Goal: Task Accomplishment & Management: Manage account settings

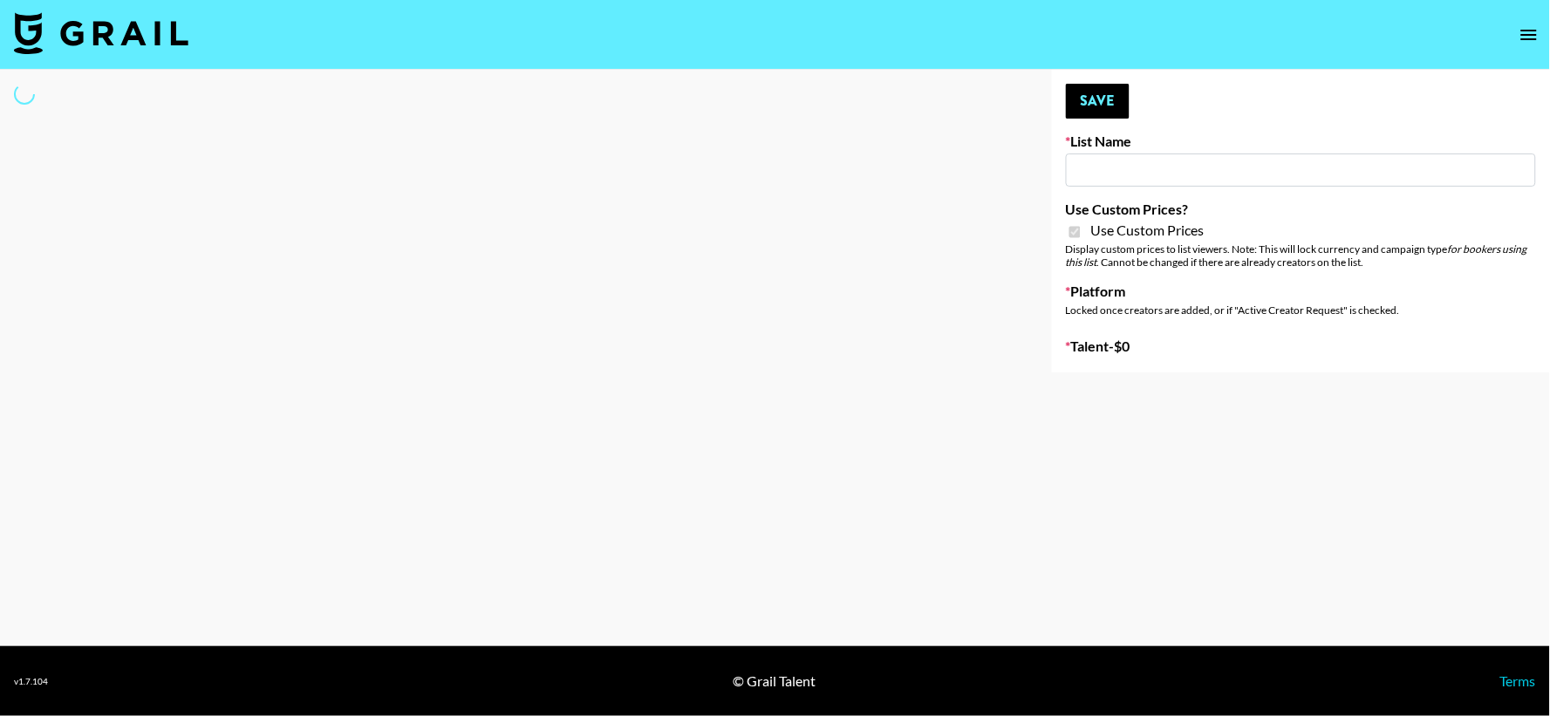
type input "Petlibro ([DATE])"
checkbox input "true"
select select "Brand"
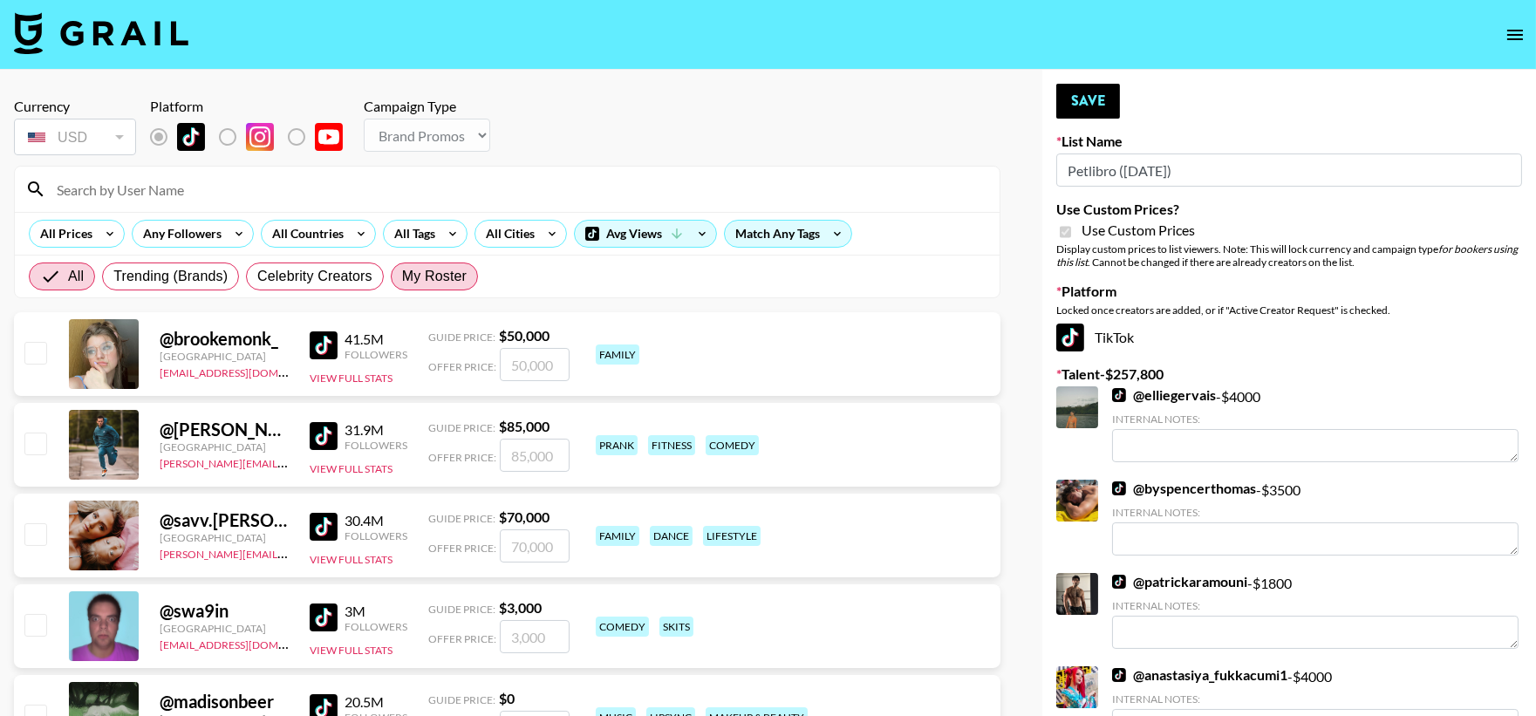
click at [426, 270] on span "My Roster" at bounding box center [434, 276] width 65 height 21
click at [402, 277] on input "My Roster" at bounding box center [402, 277] width 0 height 0
radio input "true"
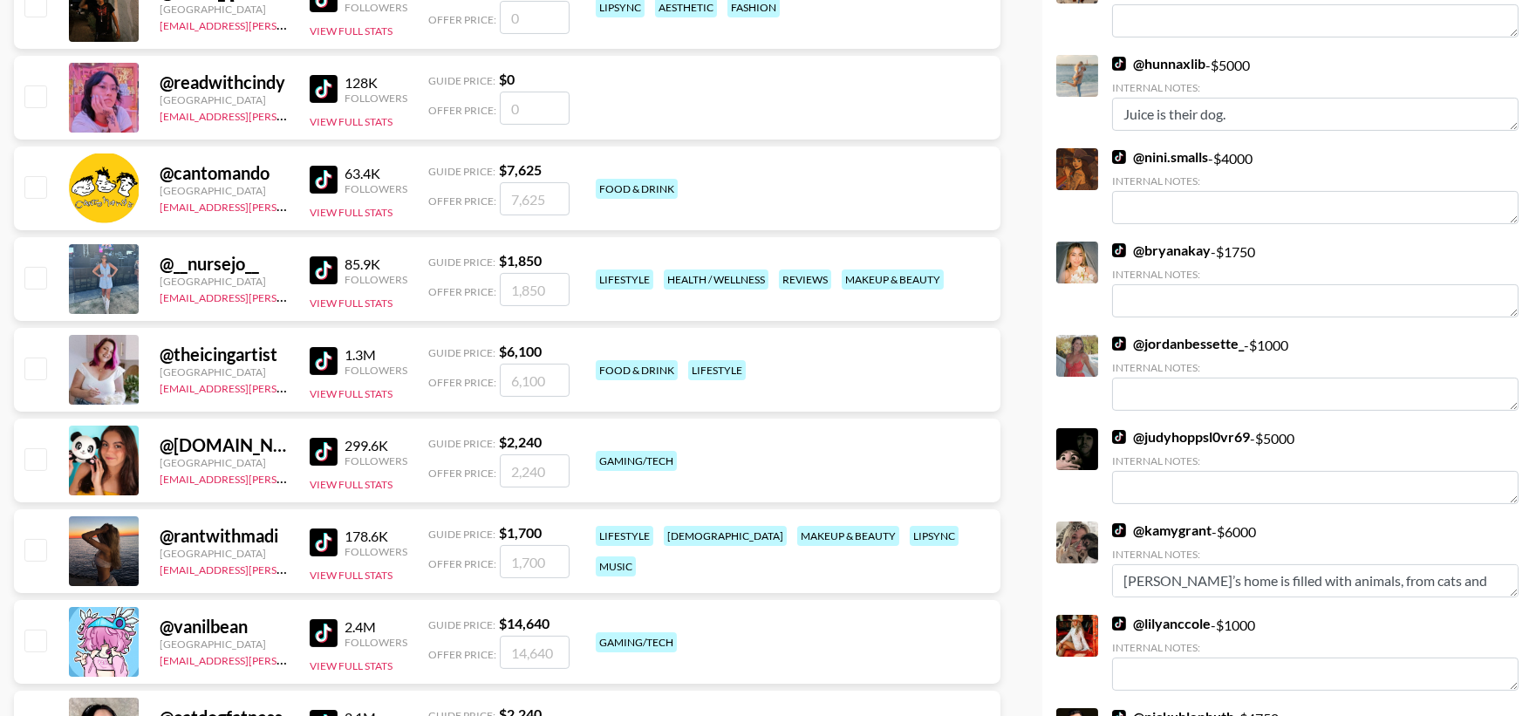
scroll to position [885, 0]
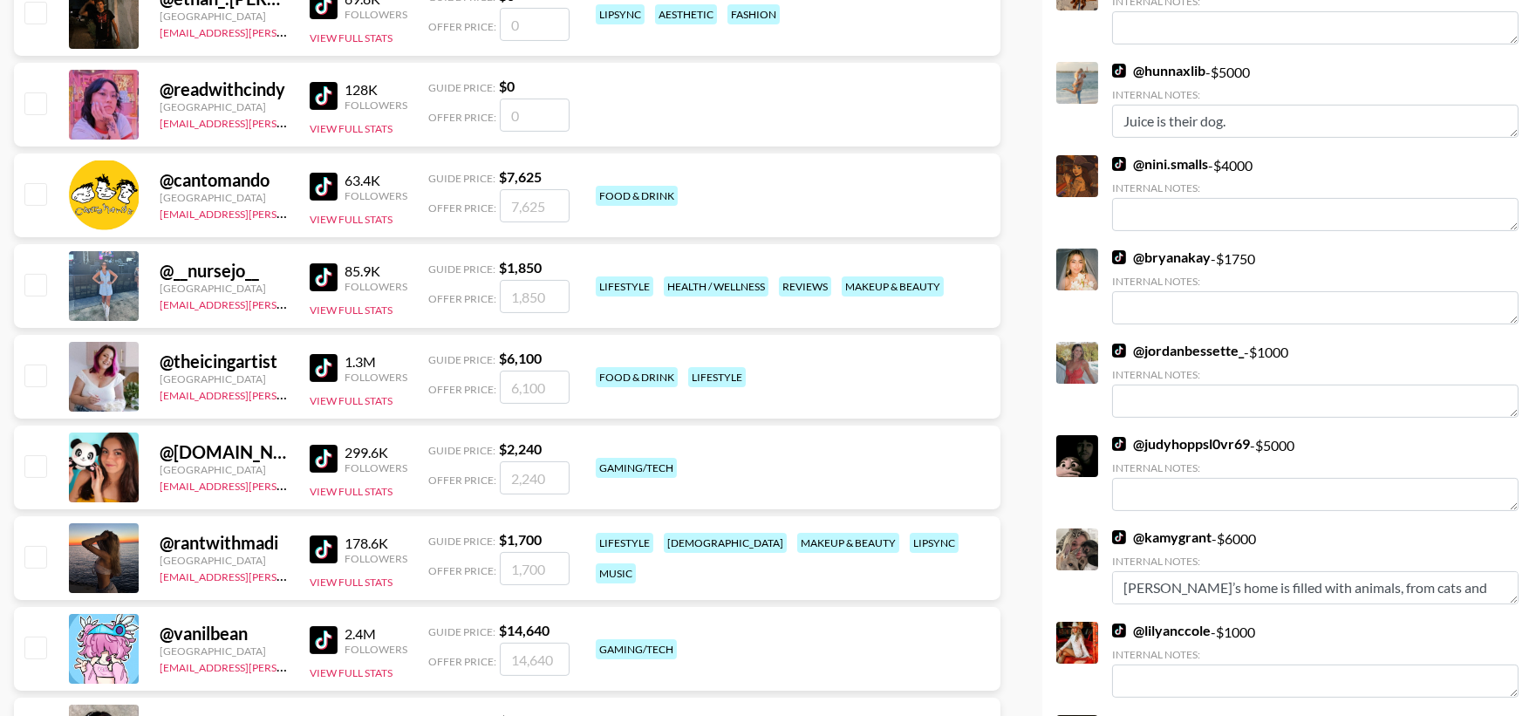
click at [35, 285] on input "checkbox" at bounding box center [34, 284] width 21 height 21
checkbox input "true"
type input "1850"
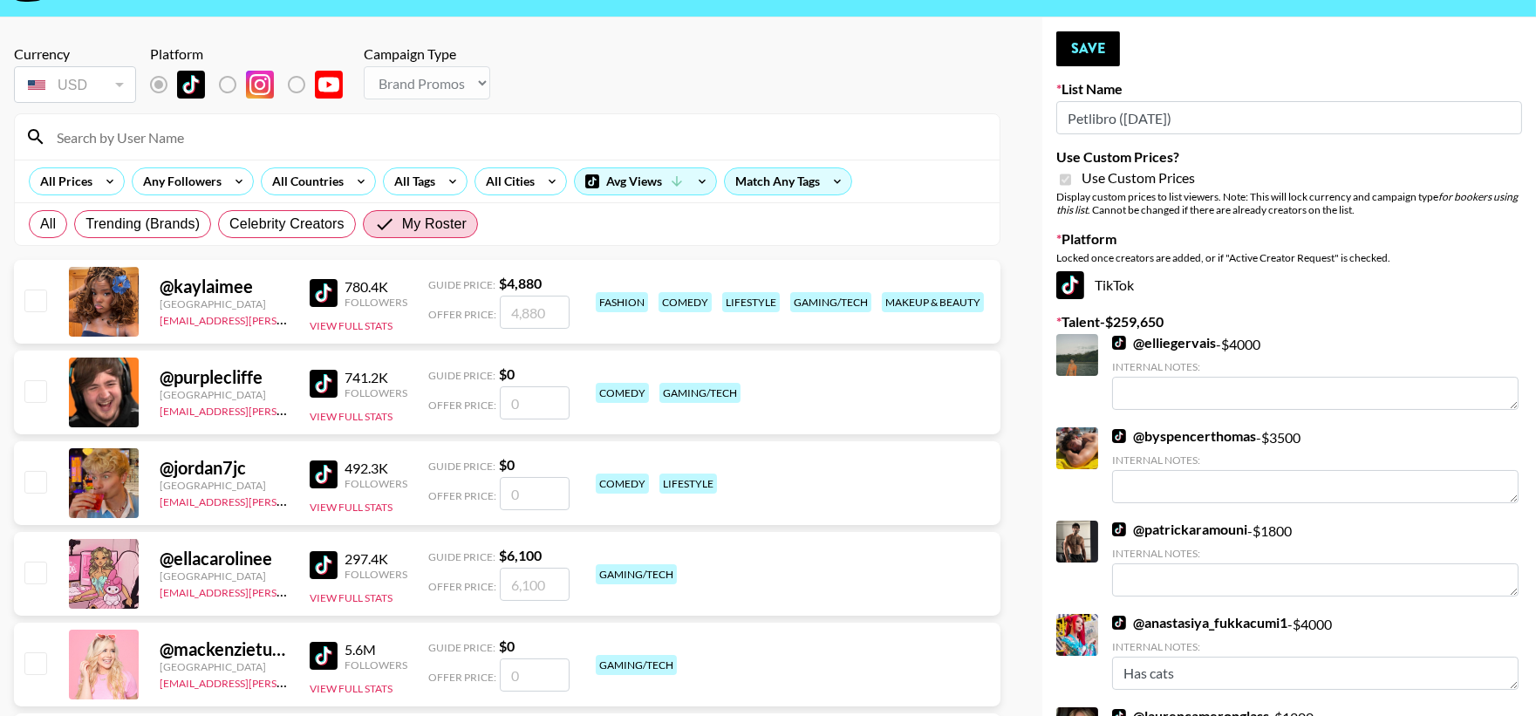
scroll to position [0, 0]
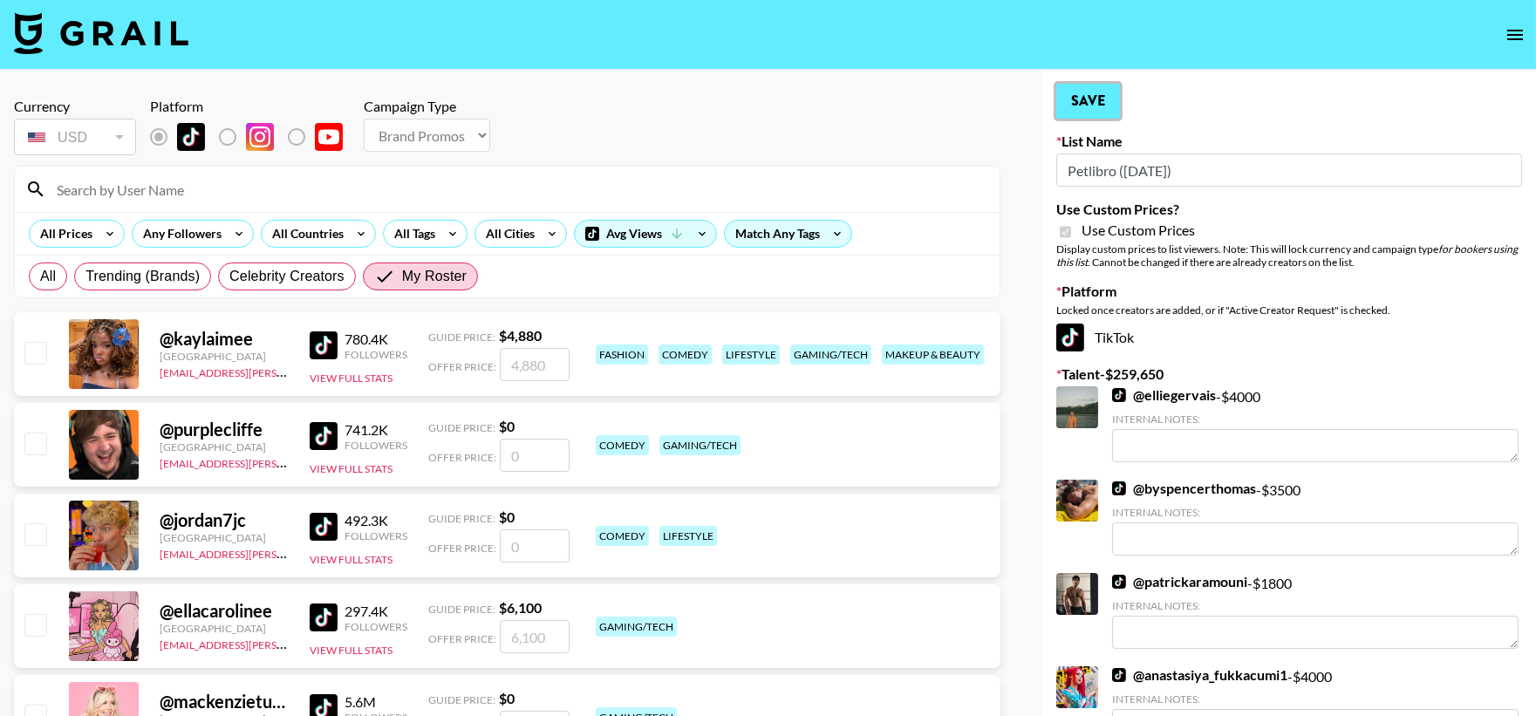
click at [1095, 101] on button "Save" at bounding box center [1089, 101] width 64 height 35
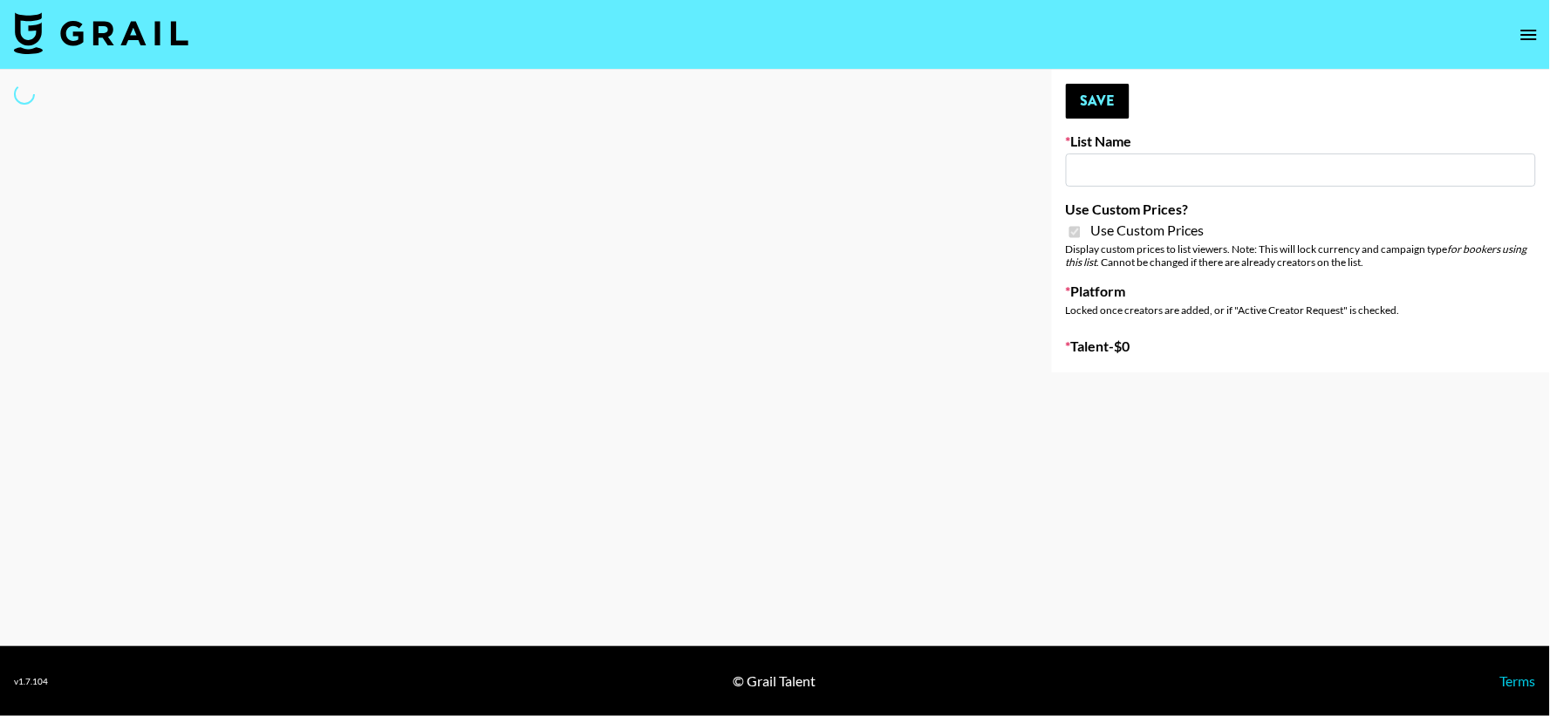
type input "Whiteout Survival (30th Sept)"
checkbox input "true"
select select "Brand"
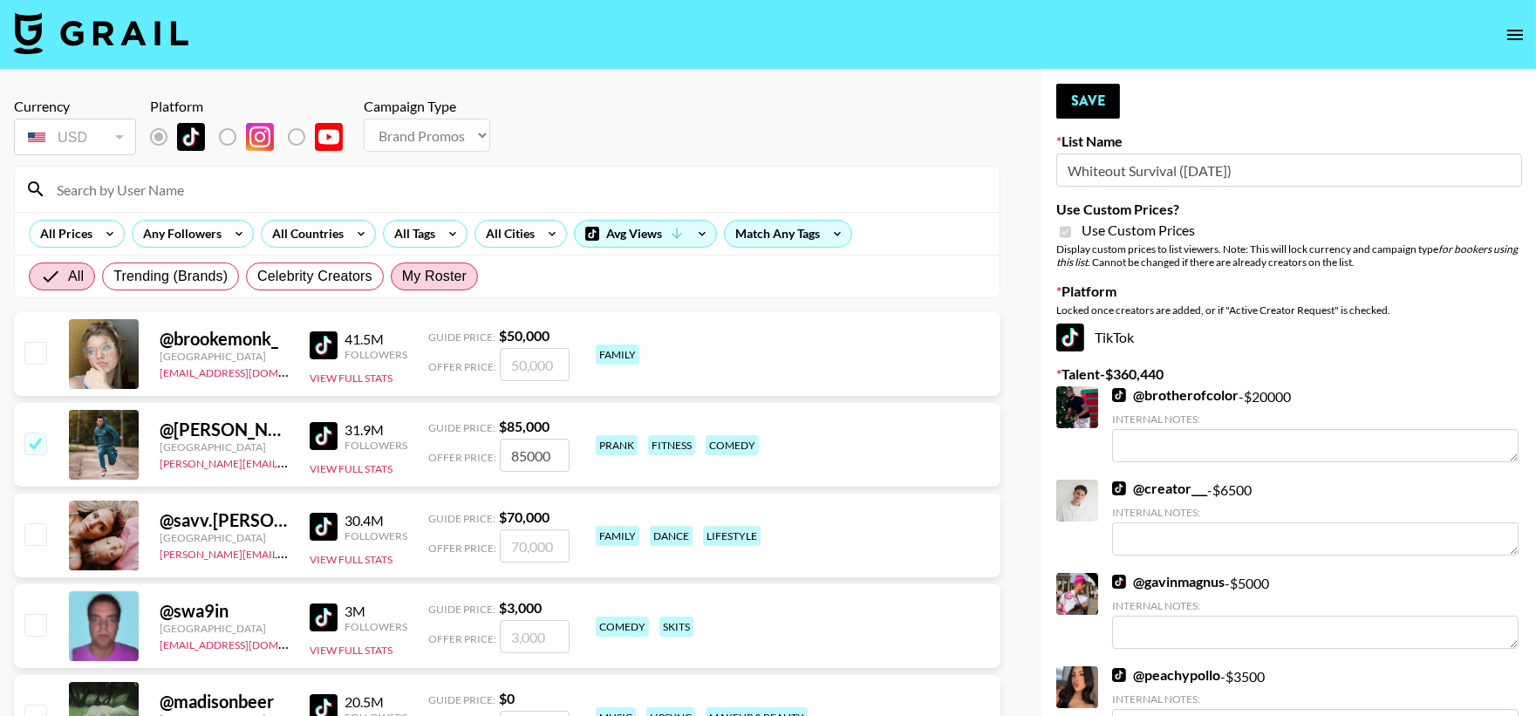
click at [440, 288] on label "My Roster" at bounding box center [434, 277] width 87 height 28
click at [402, 277] on input "My Roster" at bounding box center [402, 277] width 0 height 0
radio input "true"
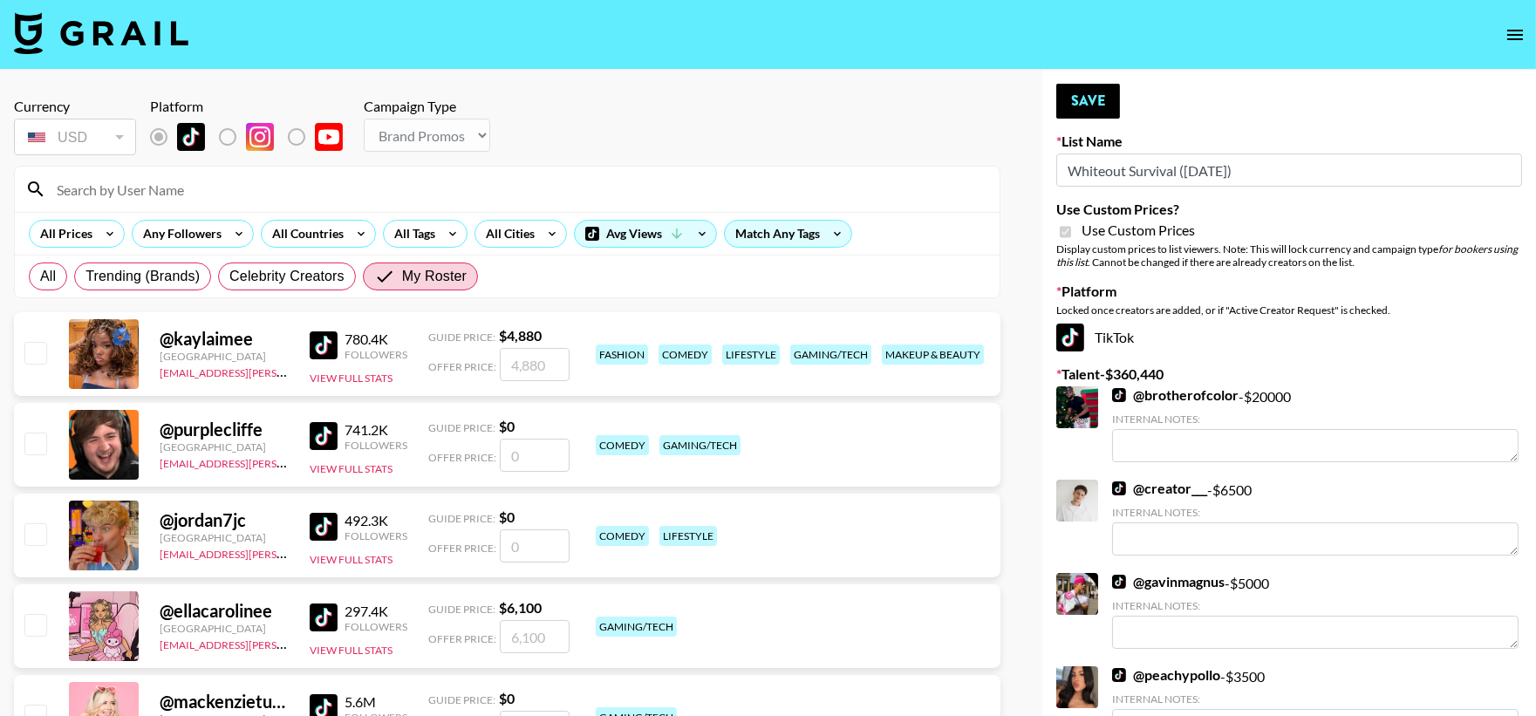
click at [32, 350] on input "checkbox" at bounding box center [34, 352] width 21 height 21
checkbox input "true"
type input "4880"
click at [38, 353] on input "checkbox" at bounding box center [34, 352] width 21 height 21
checkbox input "false"
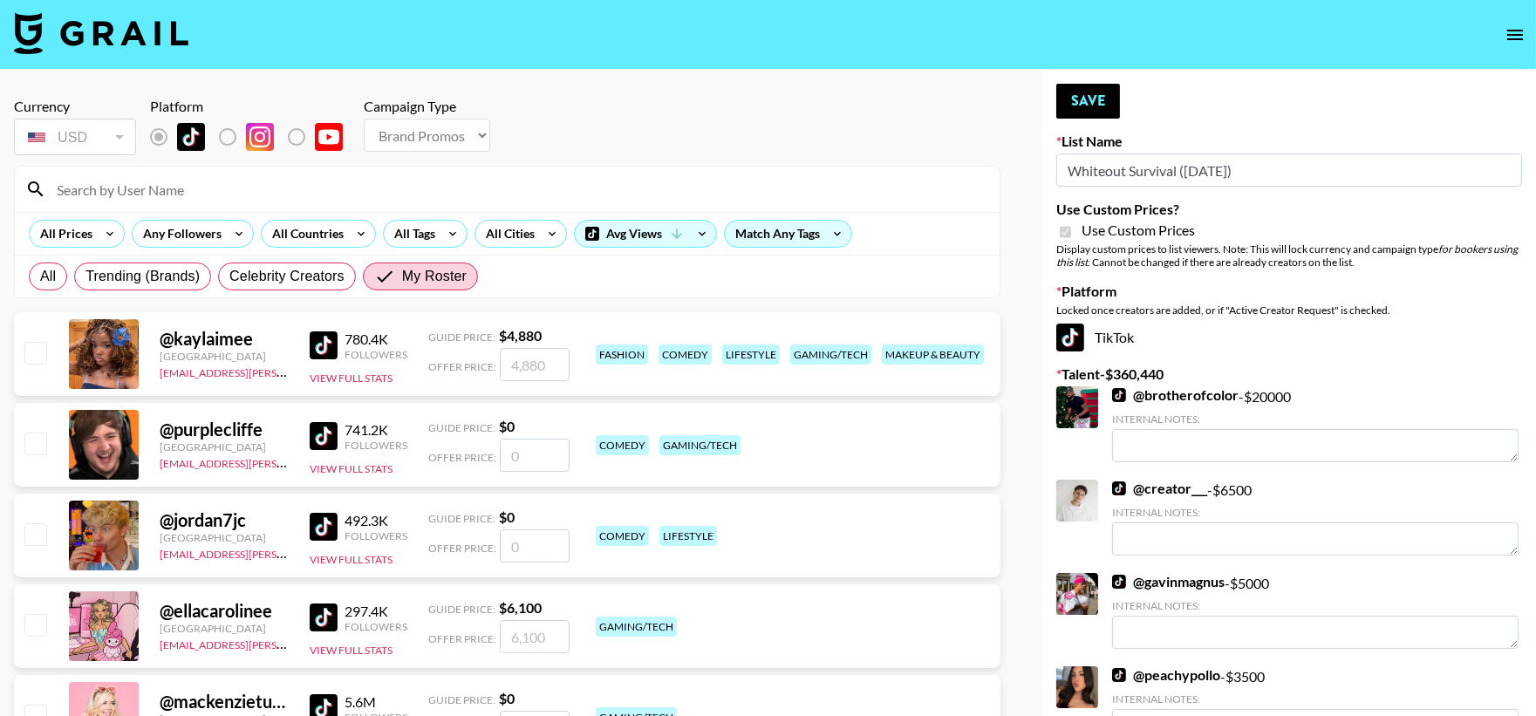
click at [211, 188] on input at bounding box center [517, 189] width 943 height 28
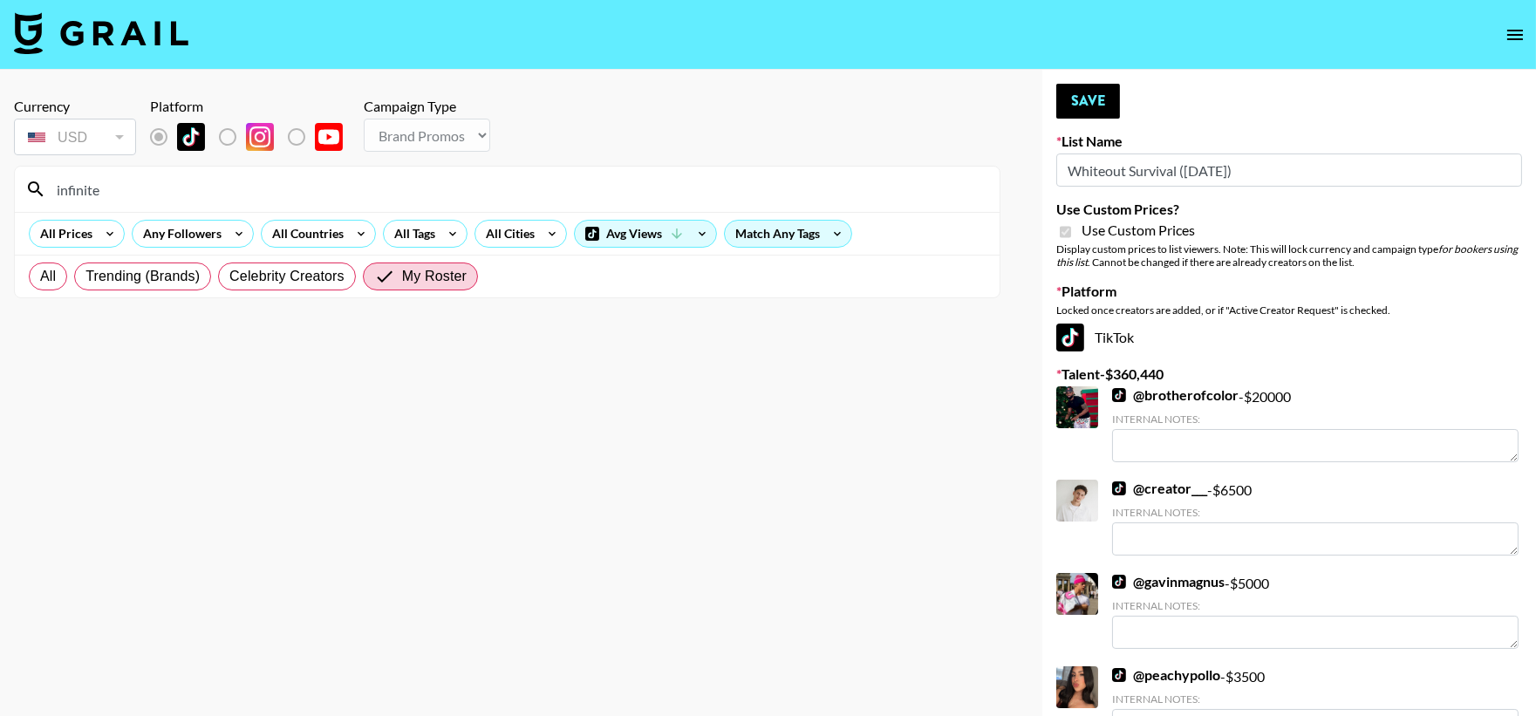
type input "infinite"
click at [62, 282] on label "All" at bounding box center [48, 277] width 38 height 28
click at [40, 277] on input "All" at bounding box center [40, 277] width 0 height 0
radio input "true"
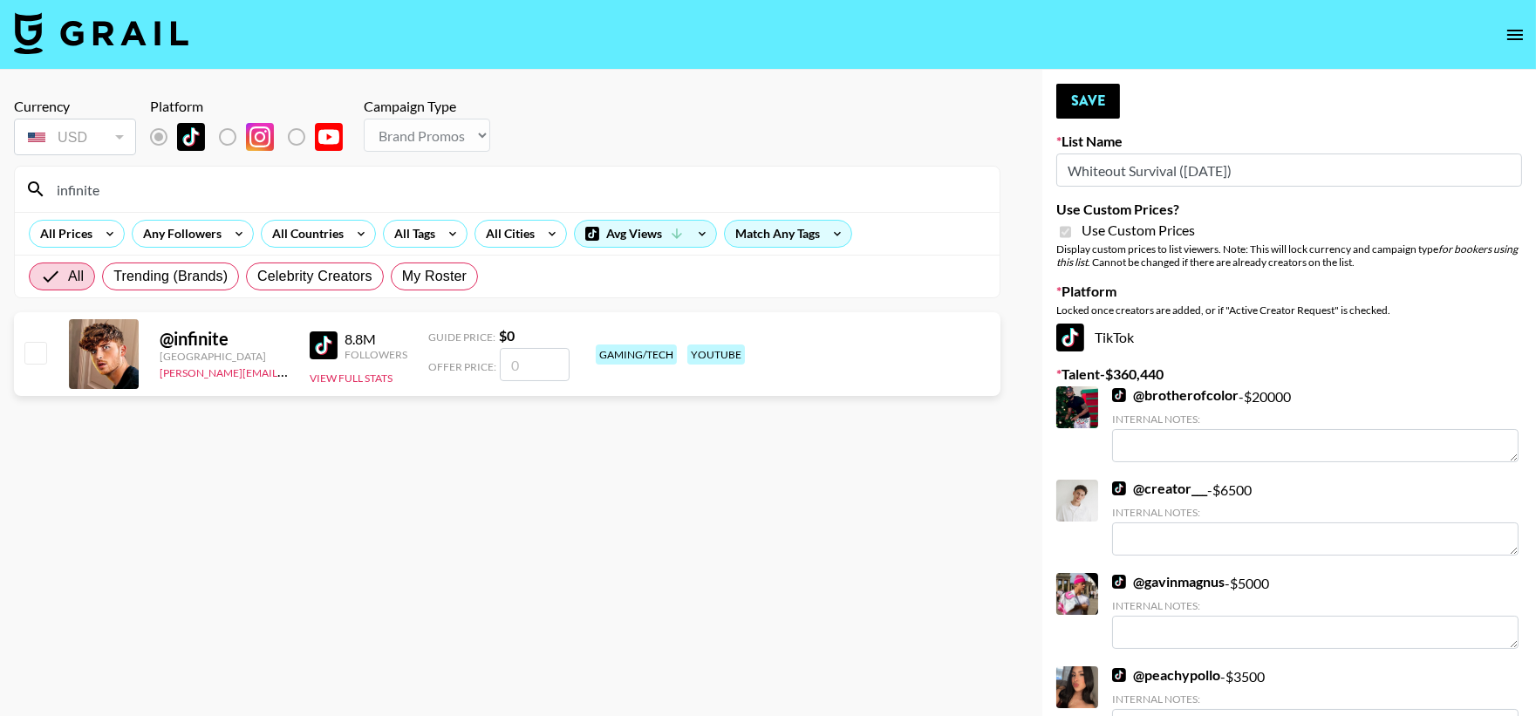
click at [24, 346] on input "checkbox" at bounding box center [34, 352] width 21 height 21
click at [40, 346] on input "checkbox" at bounding box center [34, 352] width 21 height 21
click at [44, 346] on input "checkbox" at bounding box center [34, 352] width 21 height 21
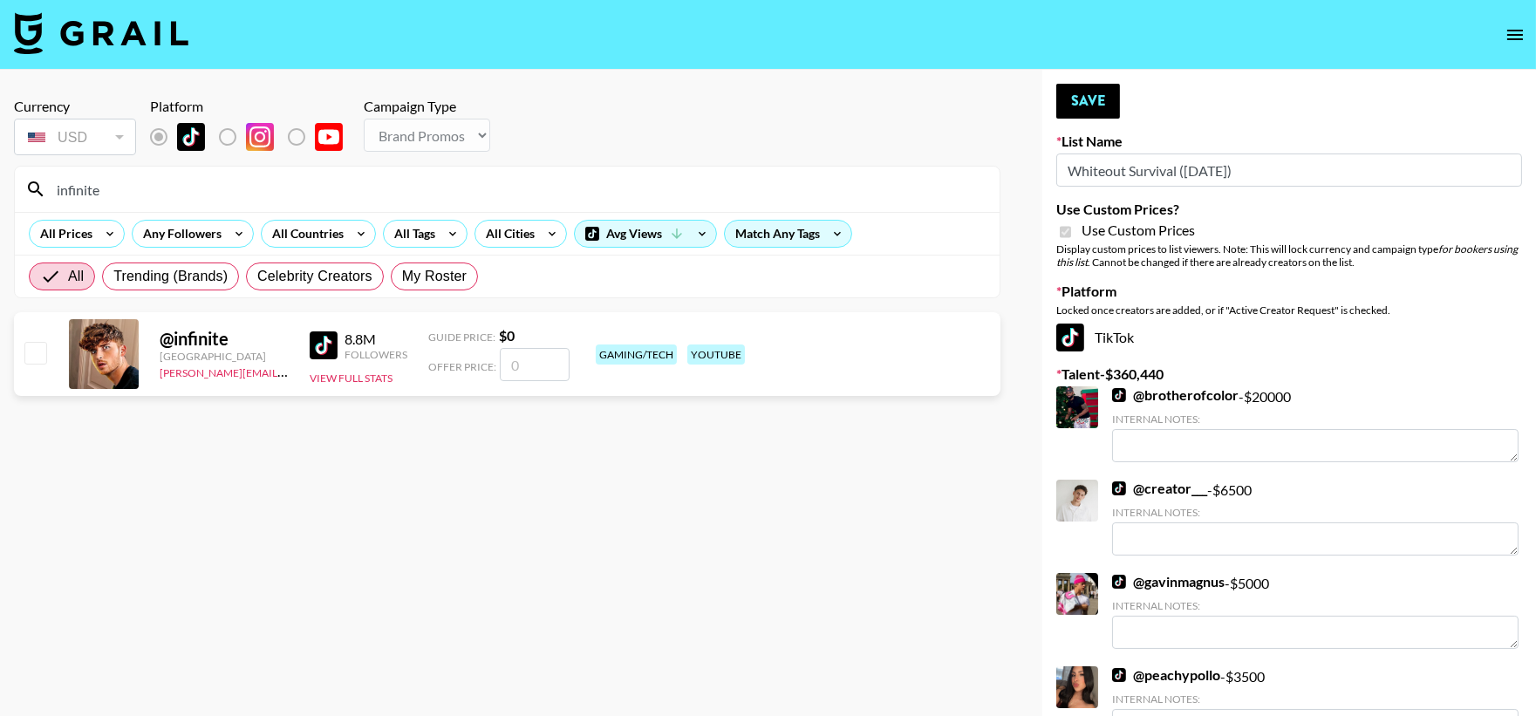
checkbox input "false"
click at [443, 277] on span "My Roster" at bounding box center [434, 276] width 65 height 21
click at [402, 277] on input "My Roster" at bounding box center [402, 277] width 0 height 0
radio input "true"
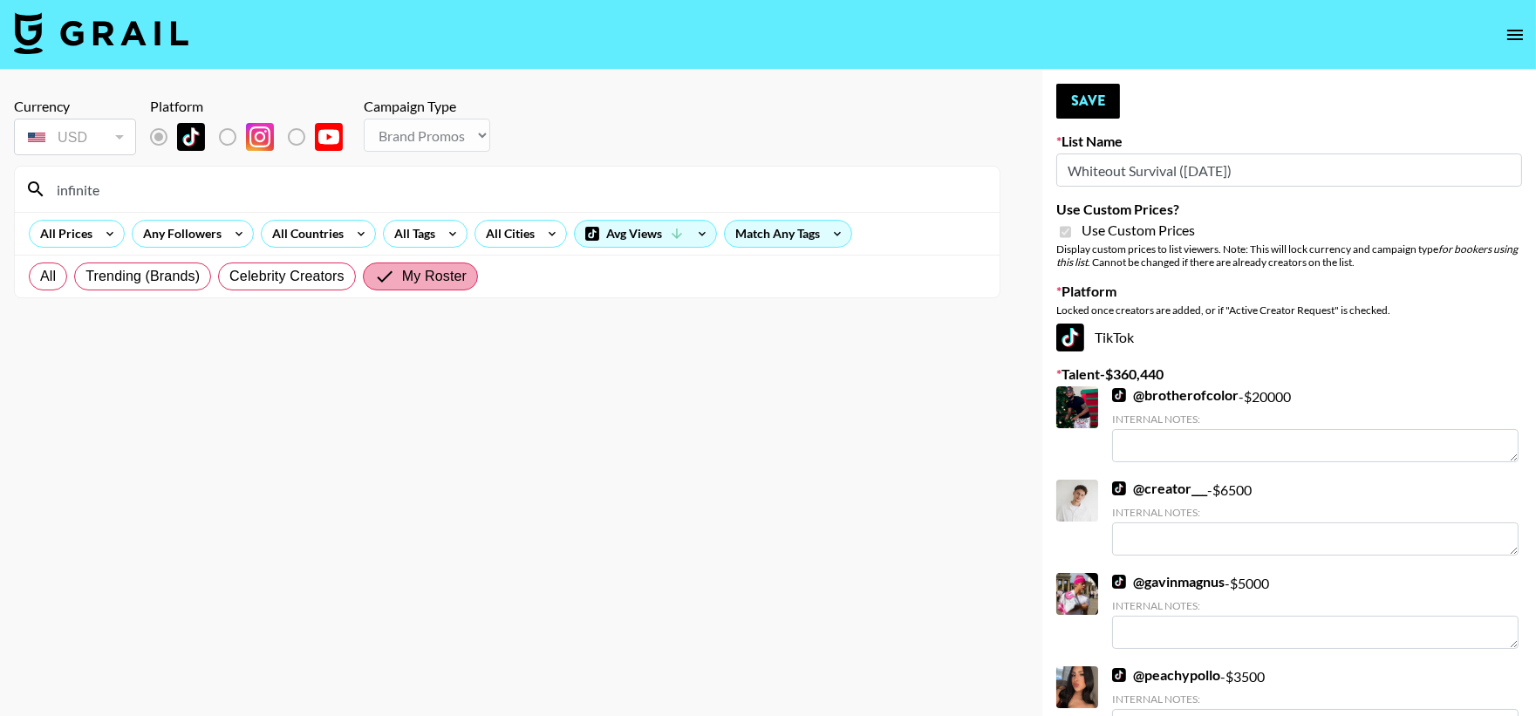
click at [426, 272] on span "My Roster" at bounding box center [434, 276] width 65 height 21
click at [402, 272] on input "My Roster" at bounding box center [388, 276] width 28 height 21
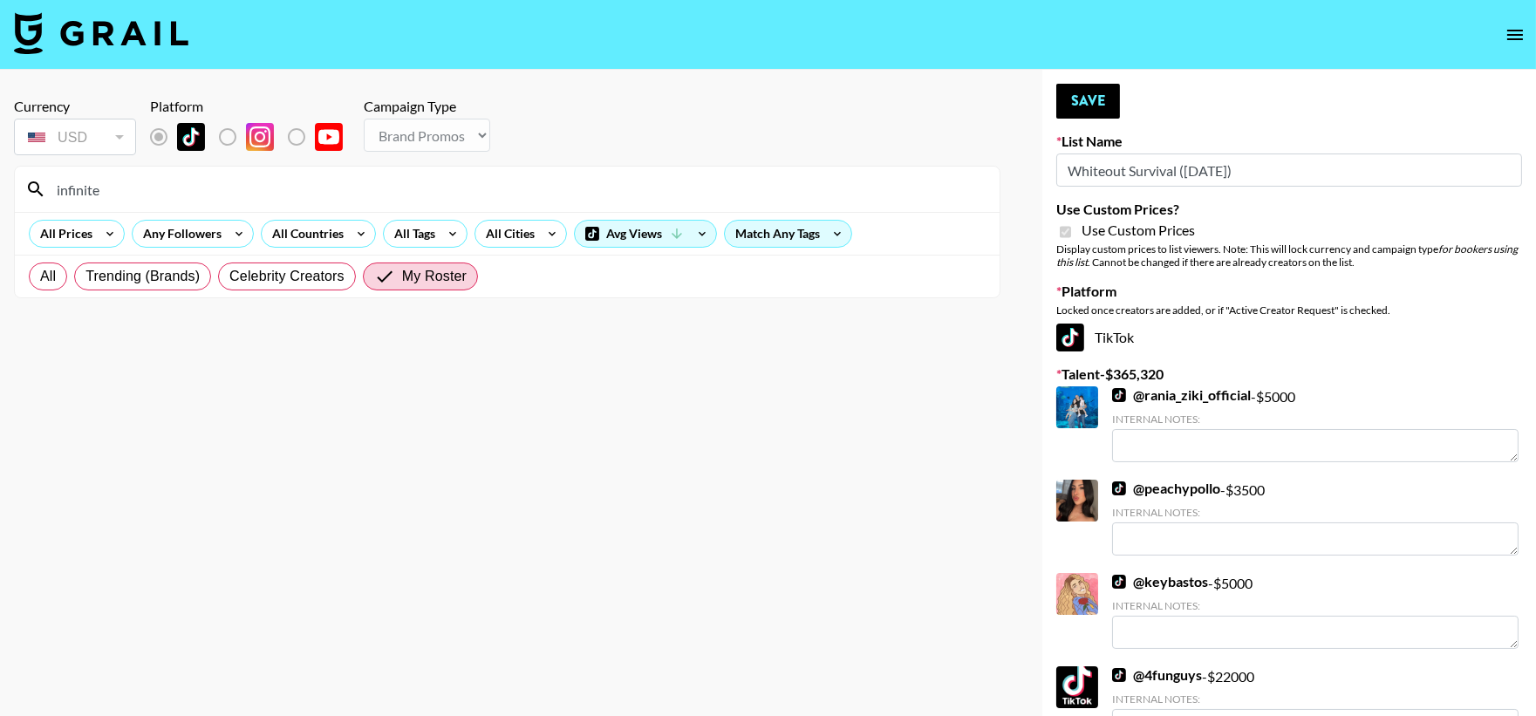
type textarea "She is based in the USA."
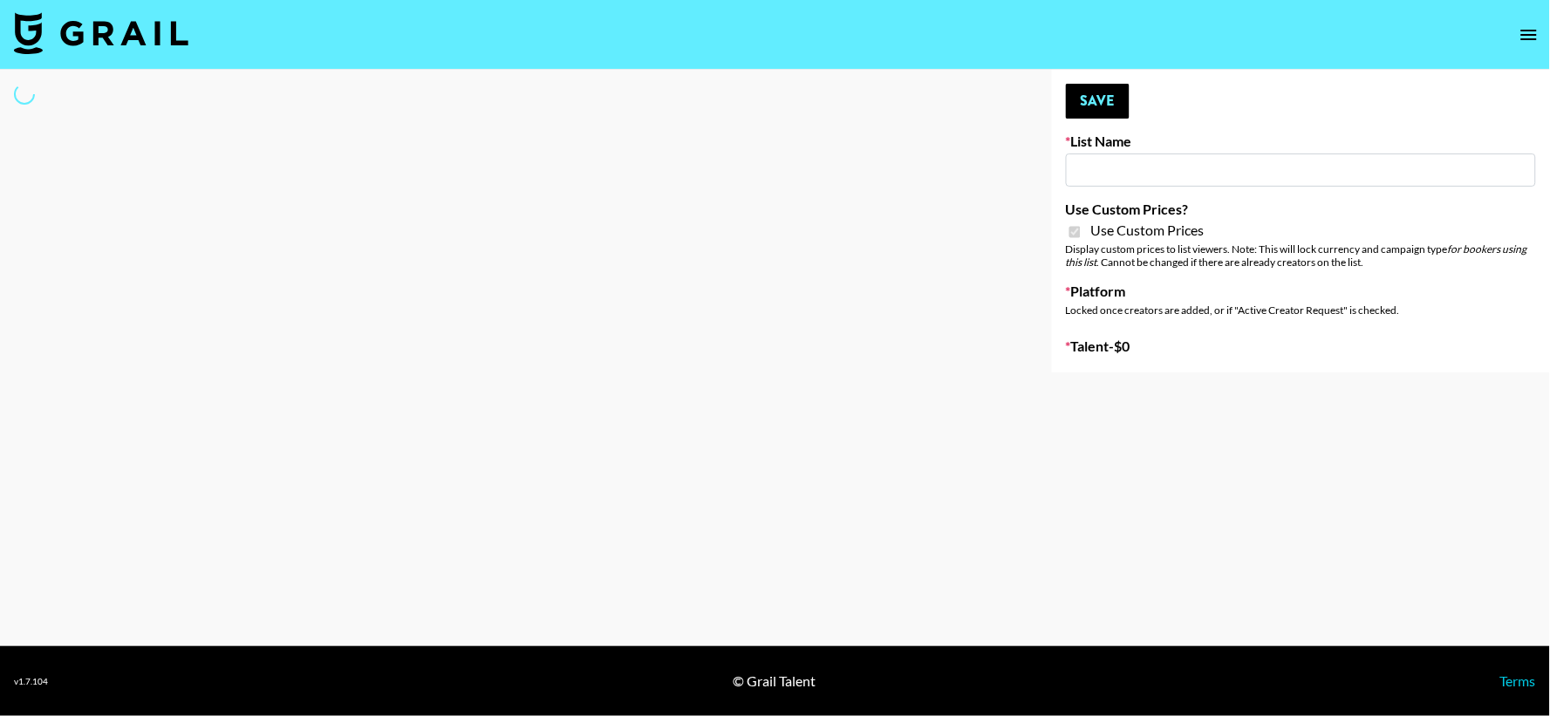
type input "Medical Solutions (30th Sept)"
checkbox input "true"
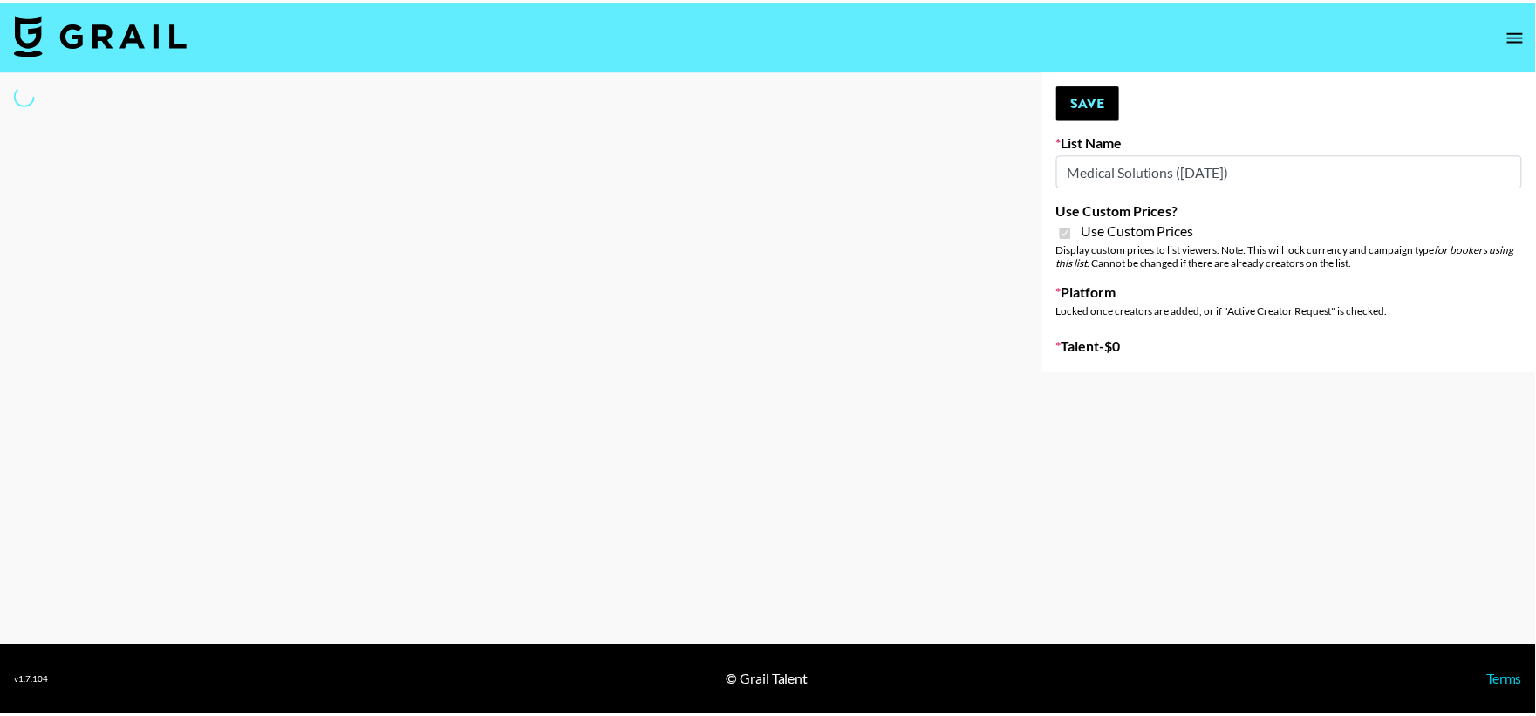
select select "Brand"
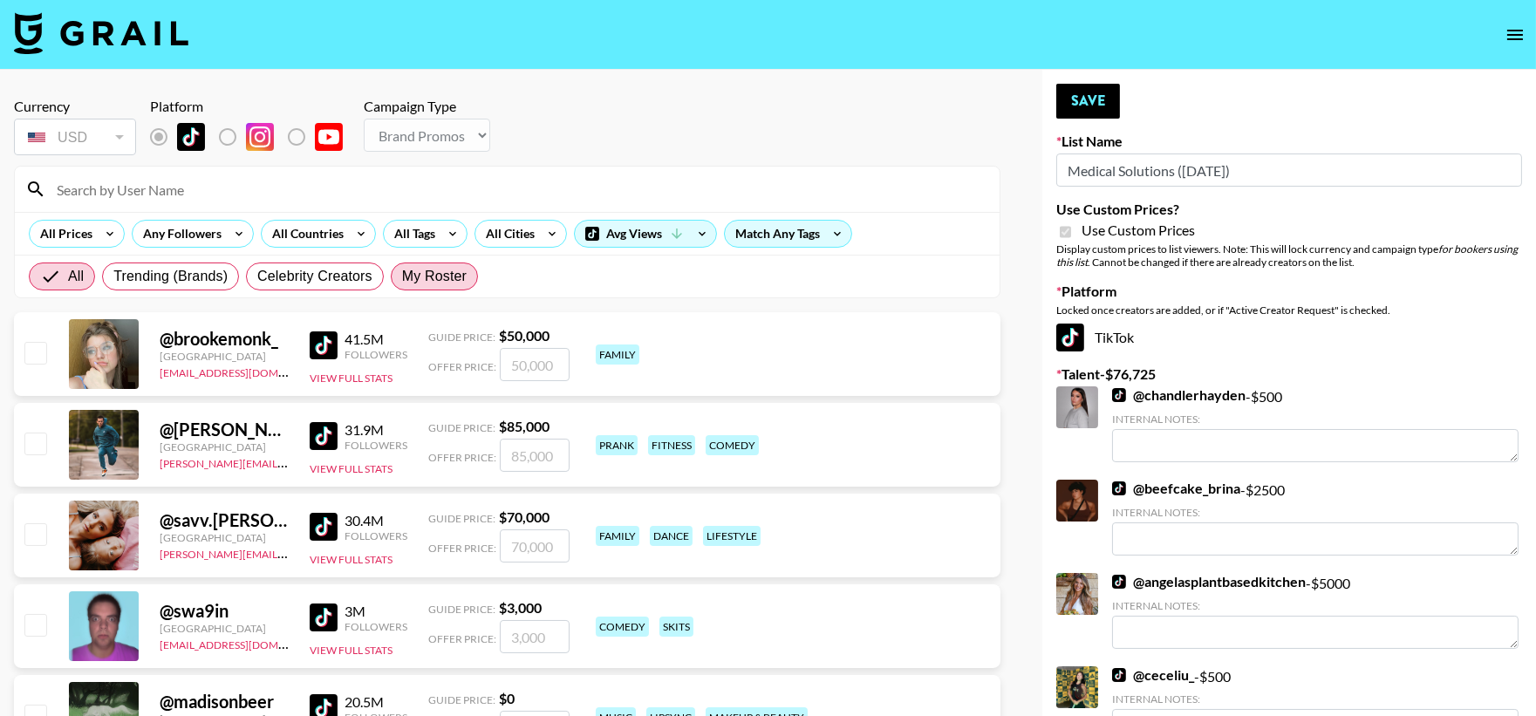
click at [448, 272] on span "My Roster" at bounding box center [434, 276] width 65 height 21
click at [402, 277] on input "My Roster" at bounding box center [402, 277] width 0 height 0
radio input "true"
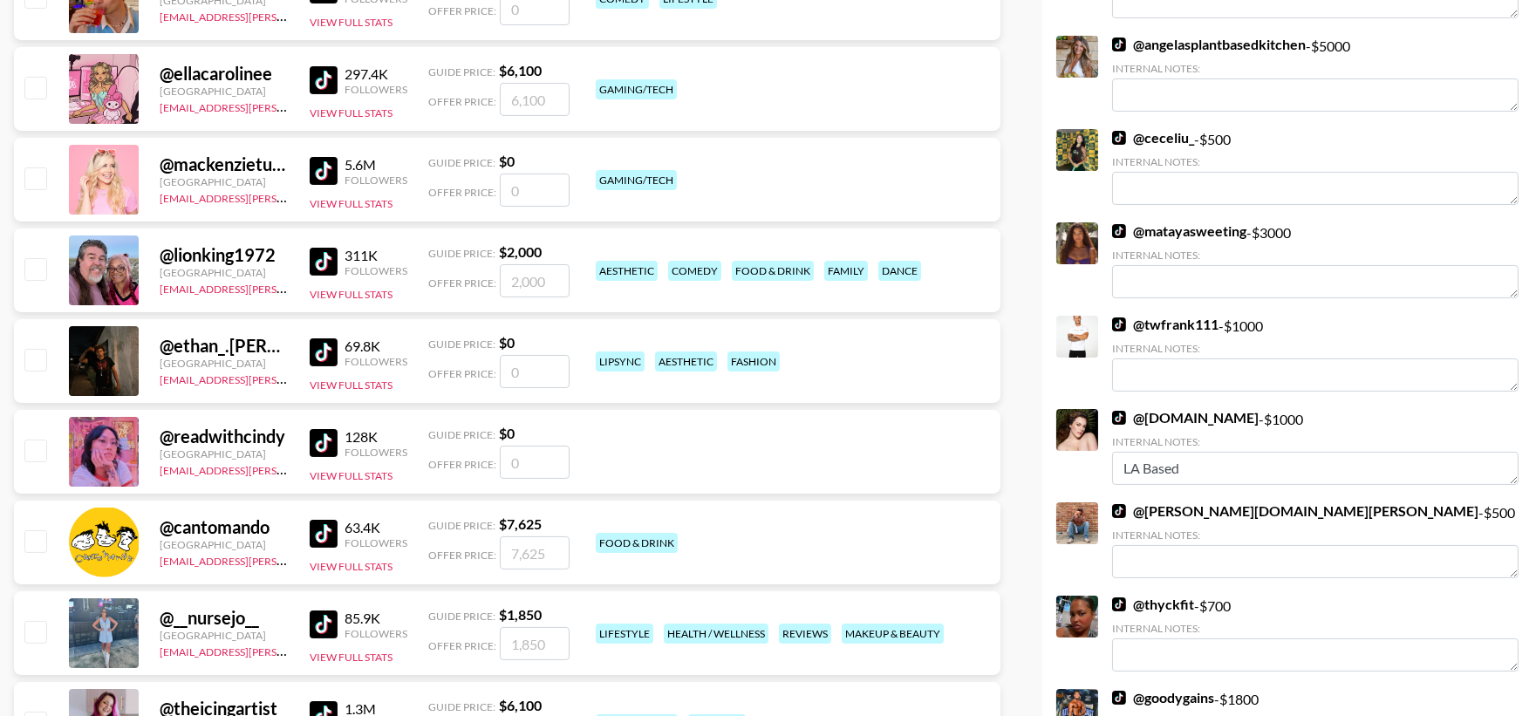
scroll to position [904, 0]
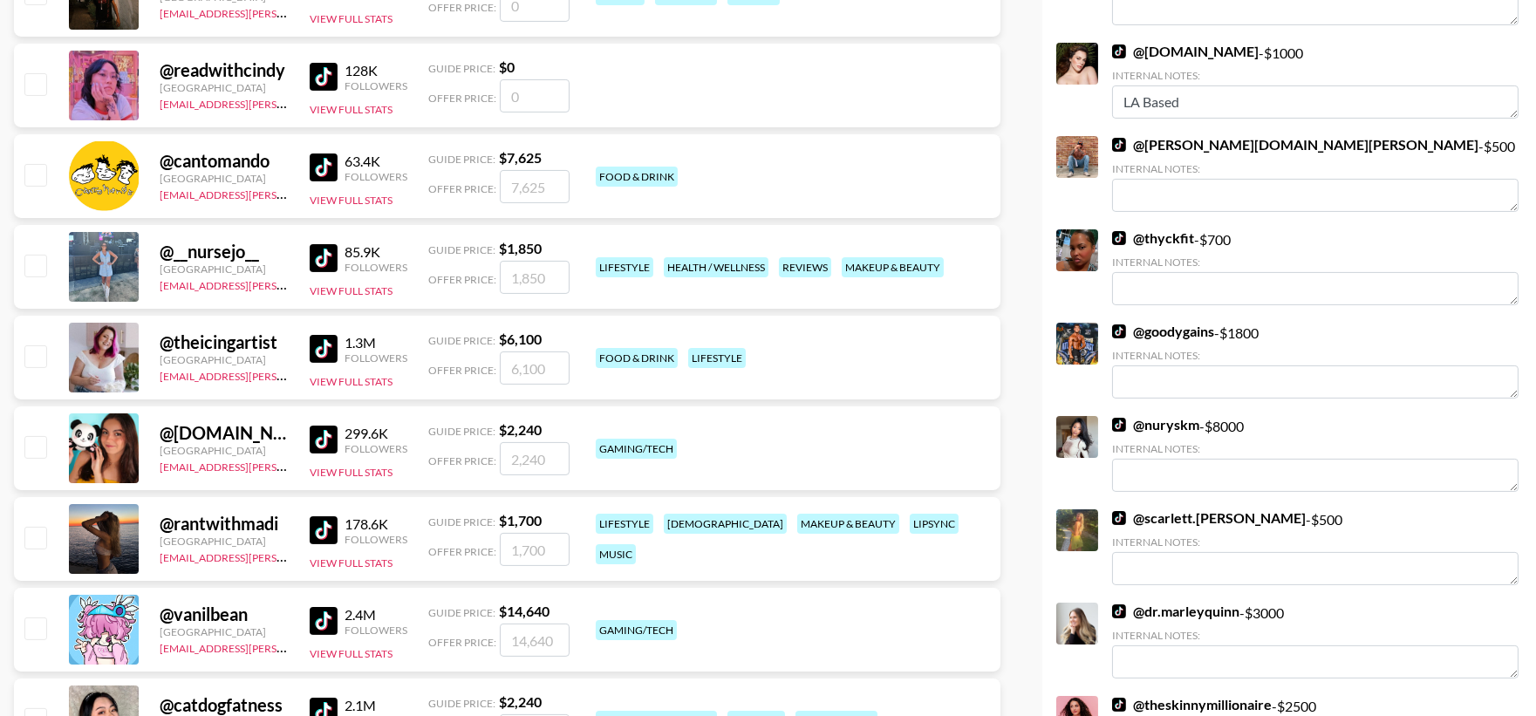
click at [29, 260] on input "checkbox" at bounding box center [34, 265] width 21 height 21
checkbox input "true"
type input "1850"
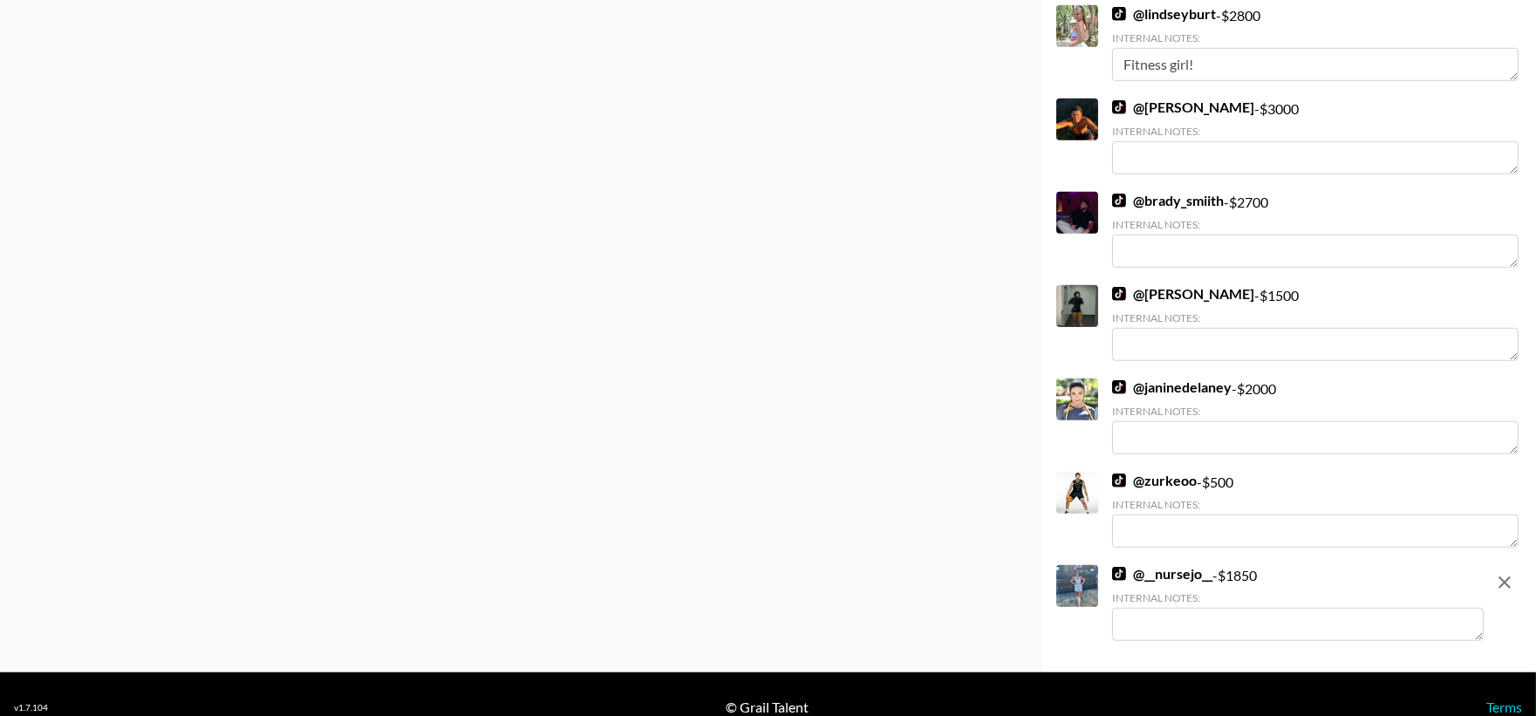
scroll to position [2908, 0]
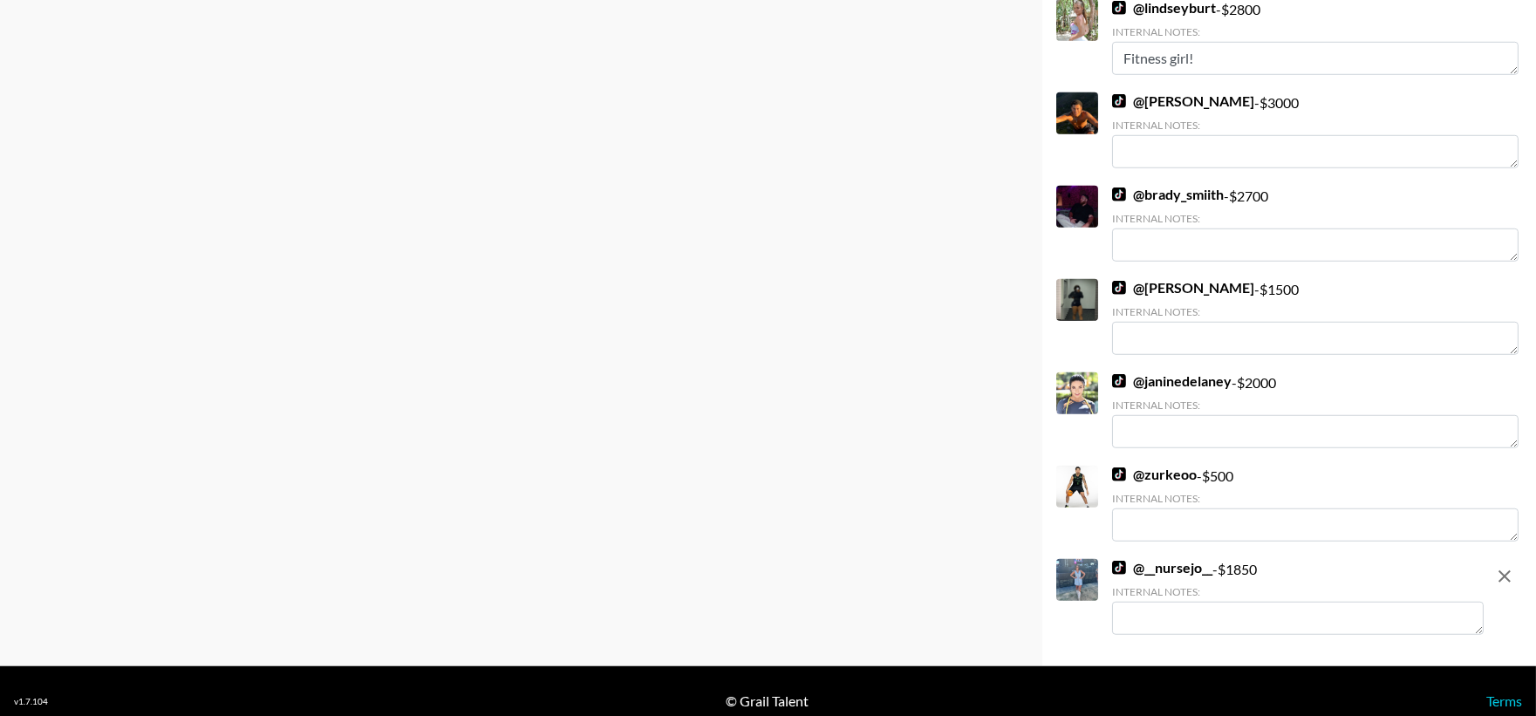
click at [1194, 634] on textarea at bounding box center [1298, 618] width 372 height 33
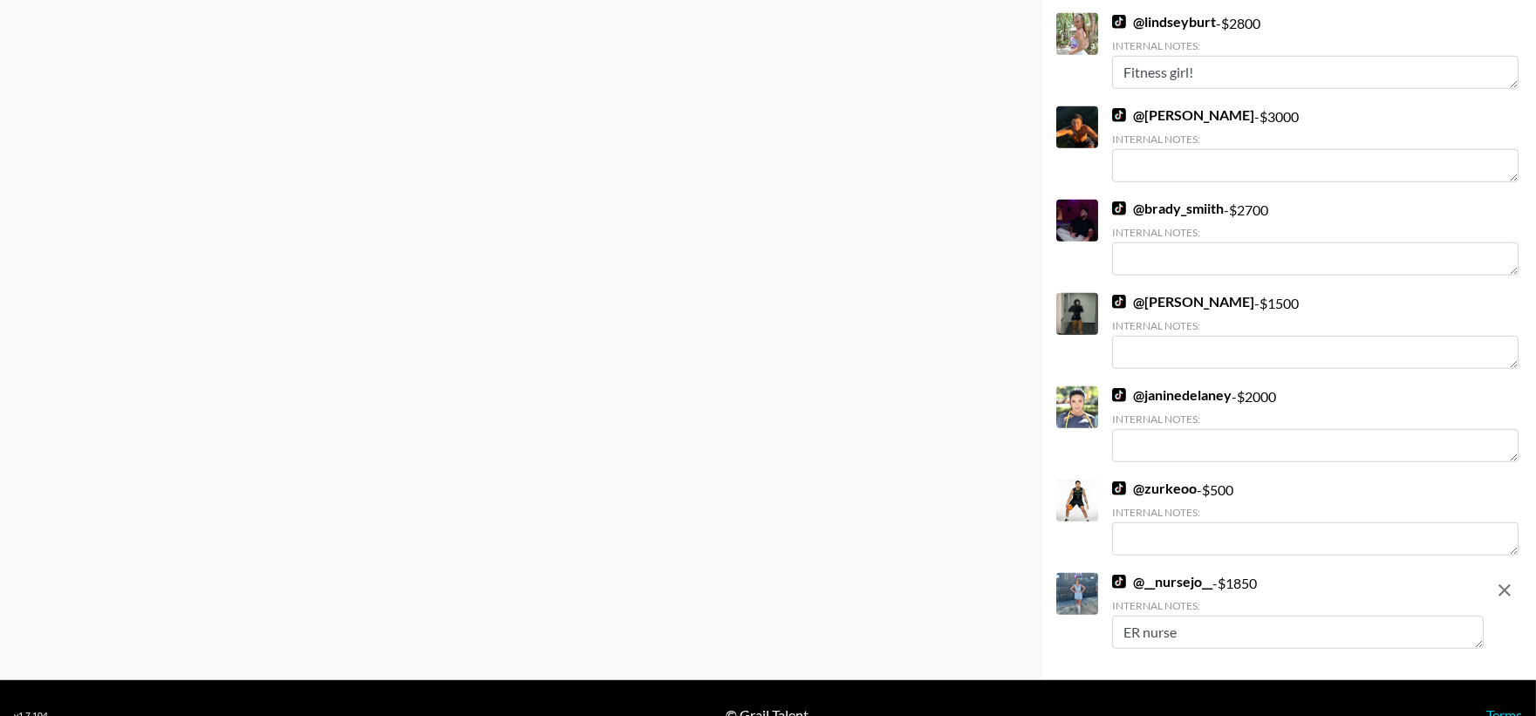
scroll to position [2938, 0]
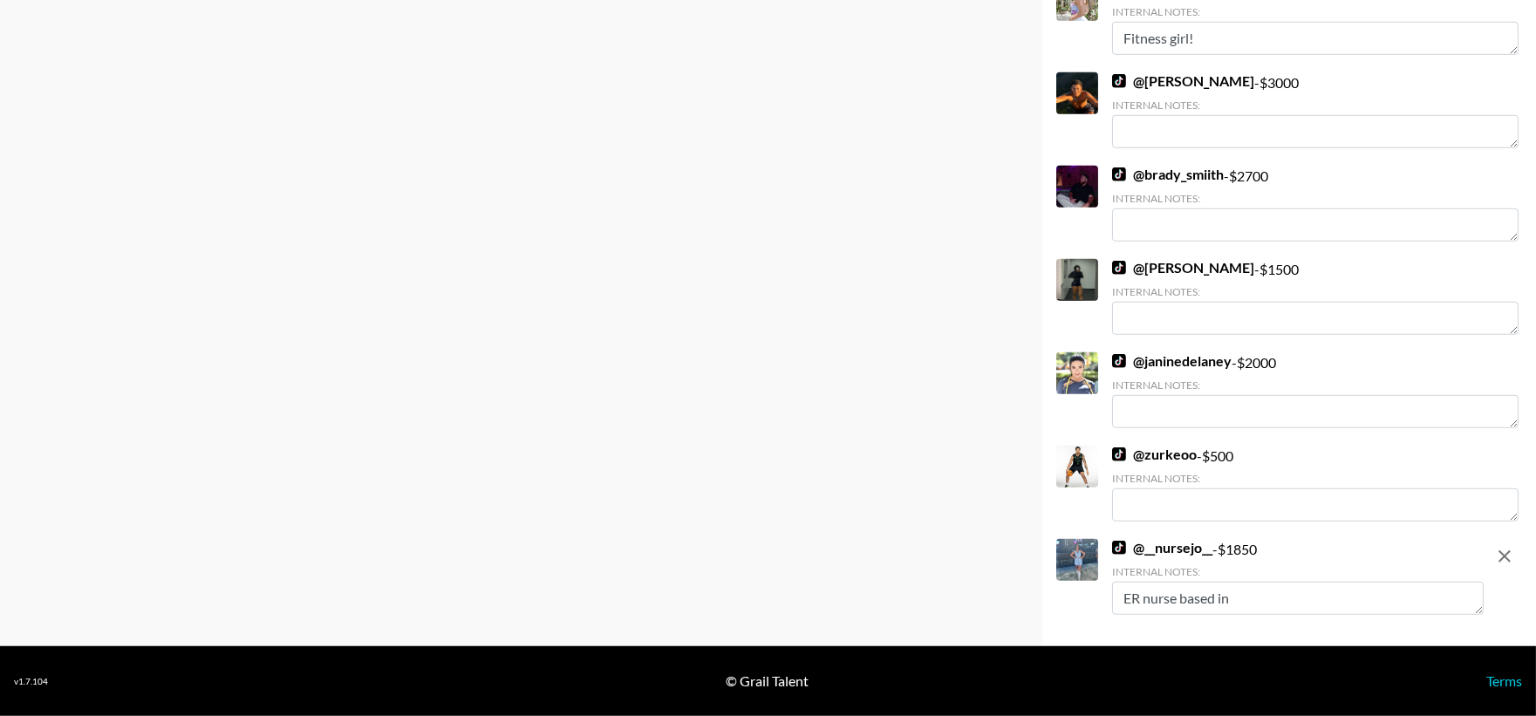
paste textarea "Kentucky"
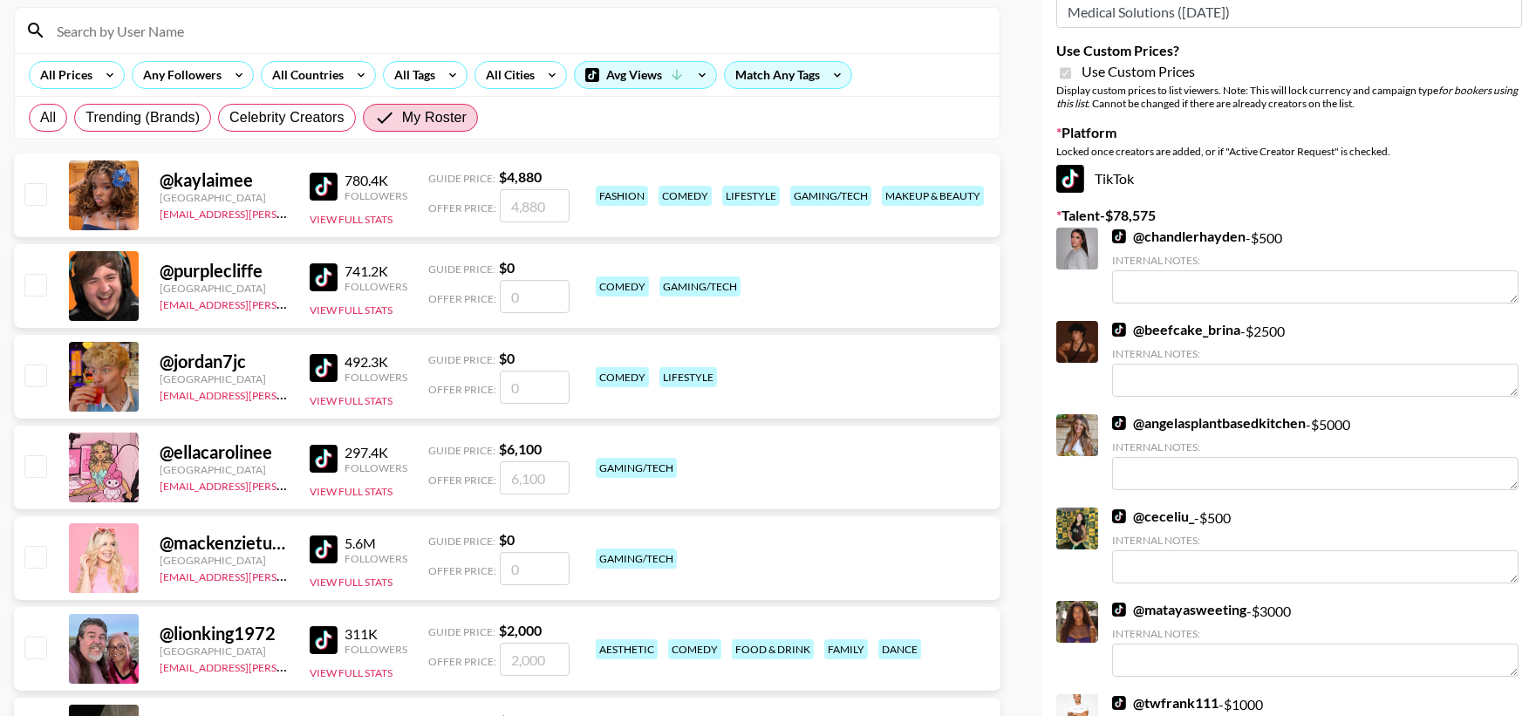
scroll to position [0, 0]
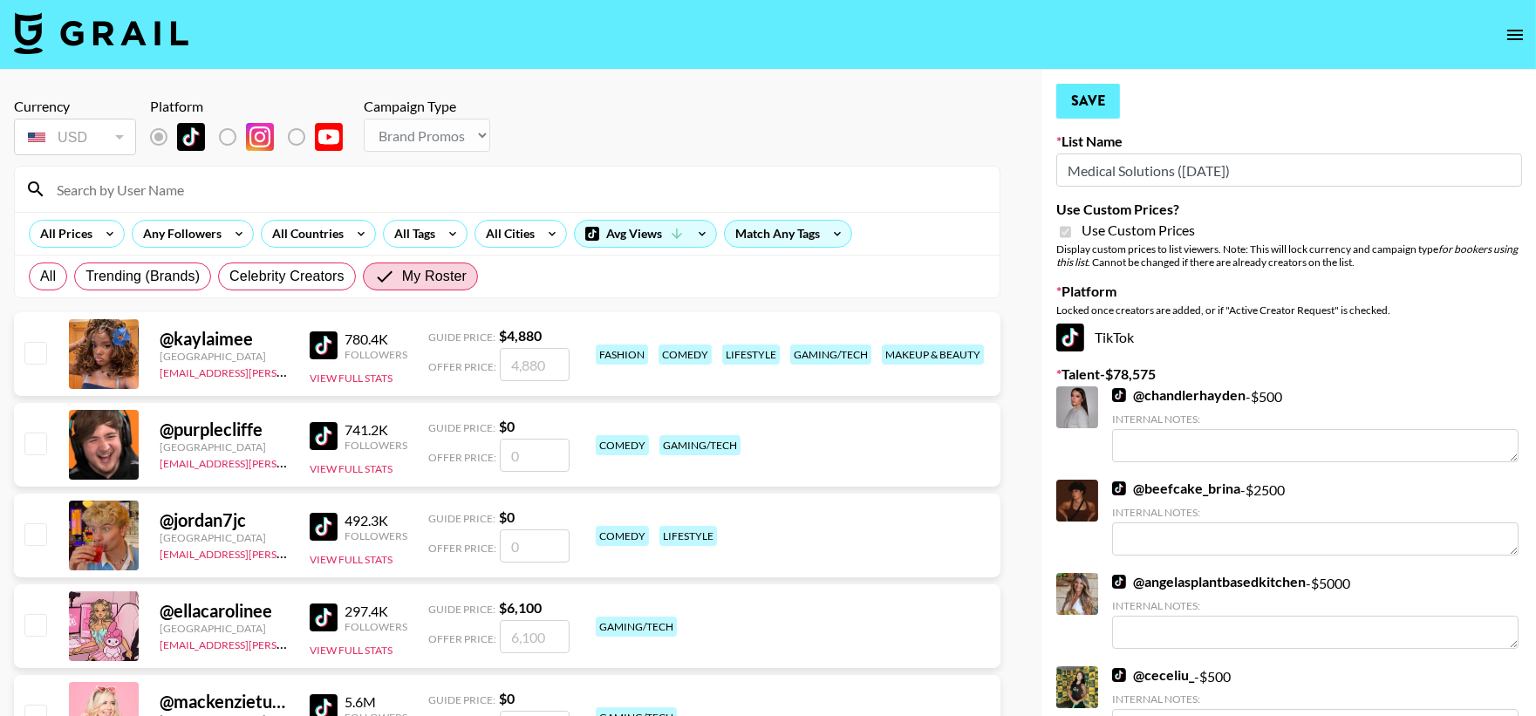
type textarea "ER nurse based in Kentucky"
click at [1073, 93] on button "Save" at bounding box center [1089, 101] width 64 height 35
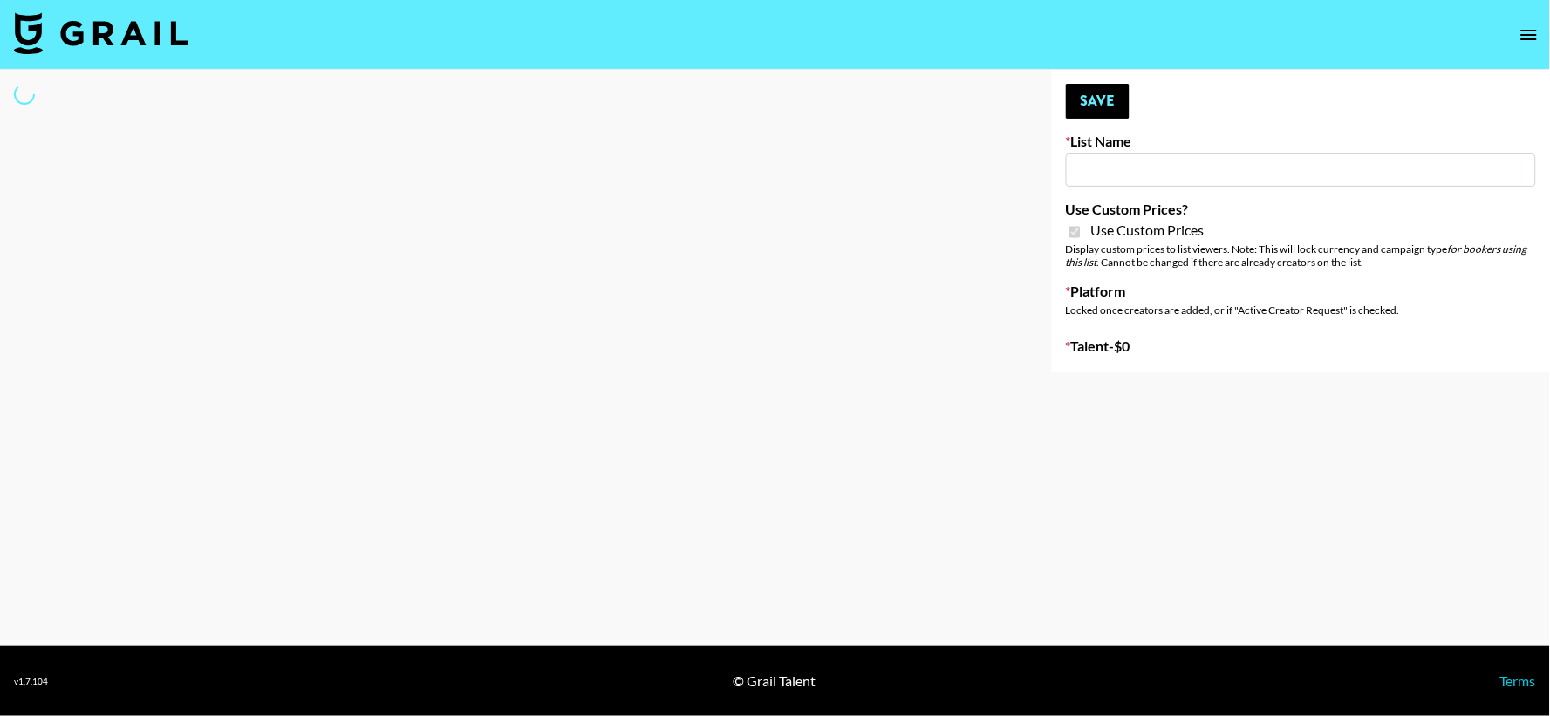
type input "Butcher Box ([DATE])"
checkbox input "true"
select select "Brand"
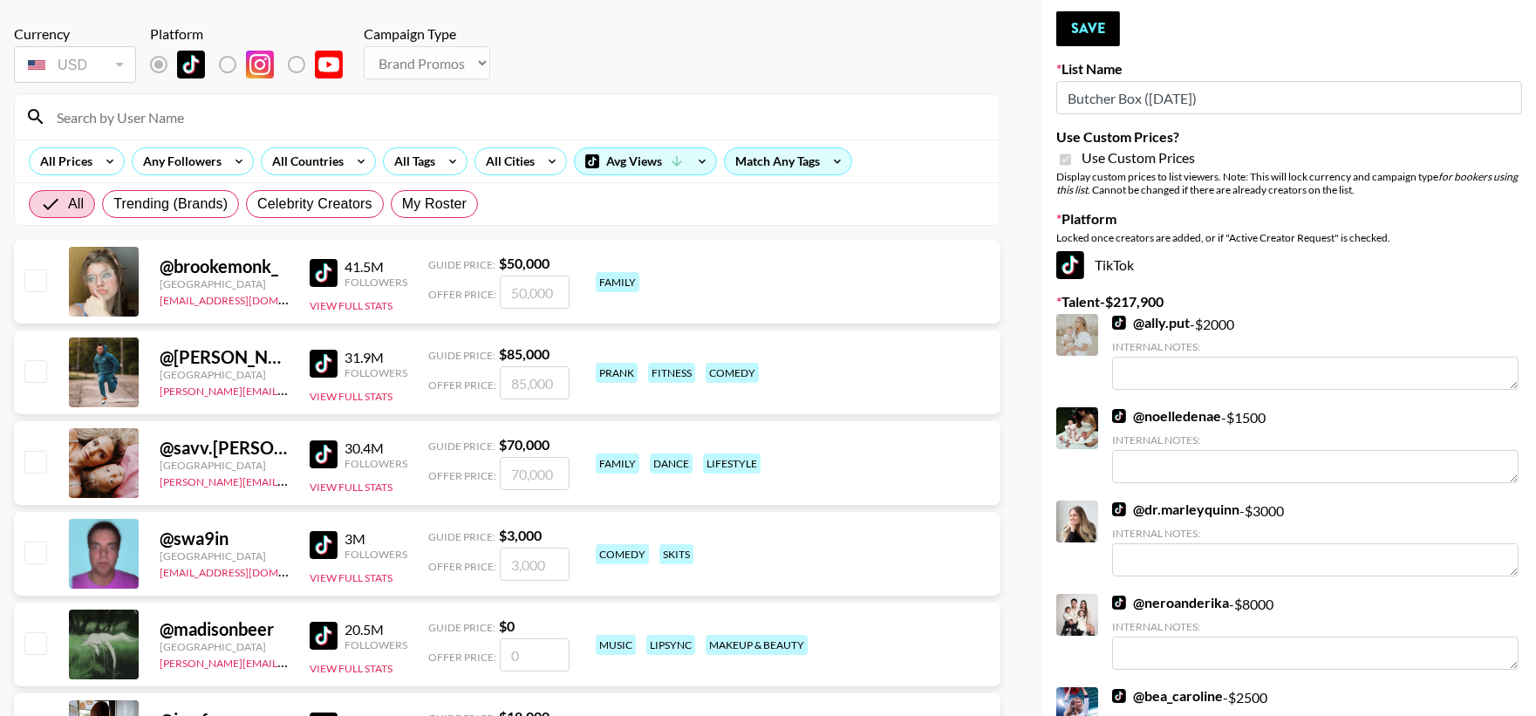
scroll to position [65, 0]
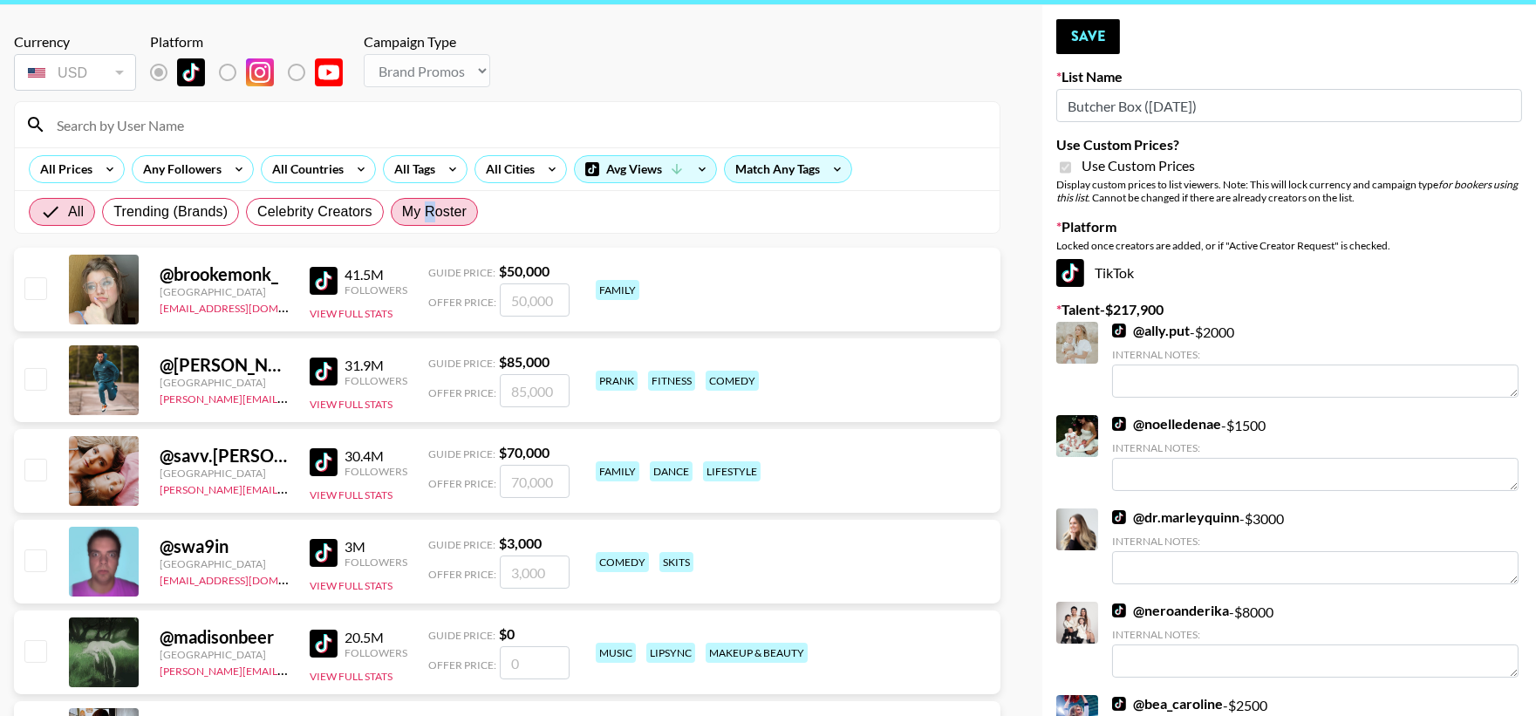
click at [430, 208] on span "My Roster" at bounding box center [434, 212] width 65 height 21
click at [448, 208] on span "My Roster" at bounding box center [434, 212] width 65 height 21
click at [402, 212] on input "My Roster" at bounding box center [402, 212] width 0 height 0
radio input "true"
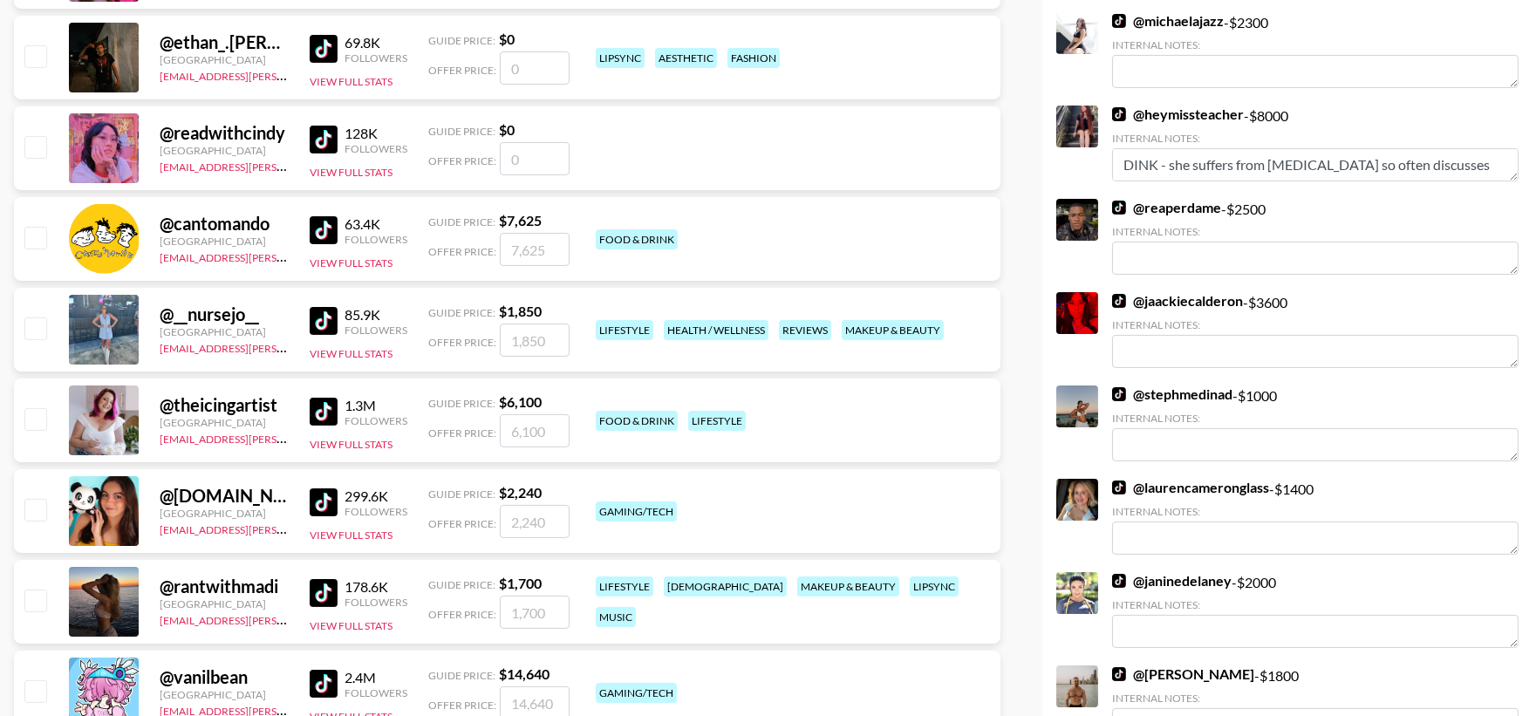
scroll to position [840, 0]
